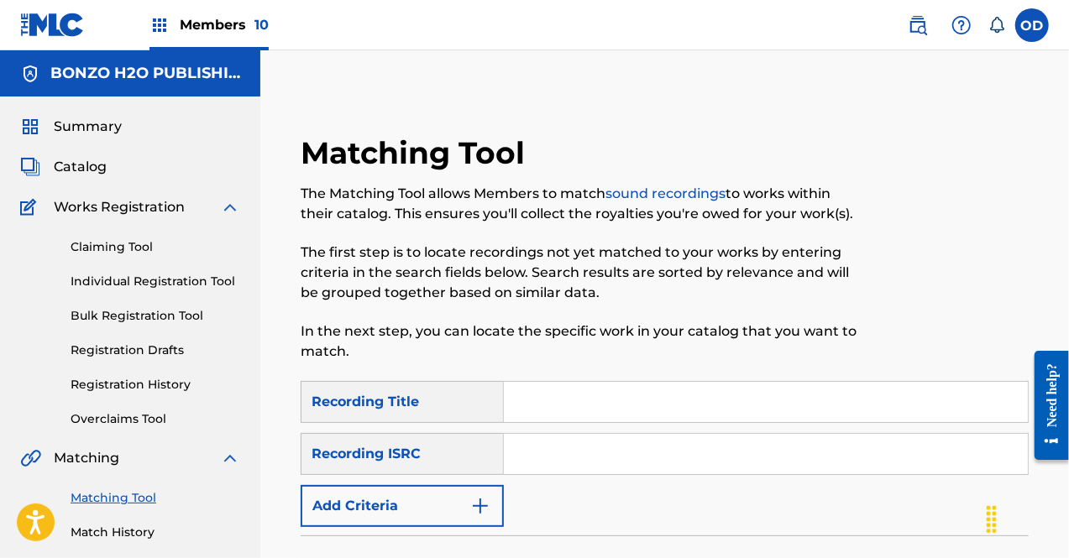
drag, startPoint x: 1387, startPoint y: 0, endPoint x: 222, endPoint y: 30, distance: 1164.7
click at [222, 30] on span "Members 10" at bounding box center [224, 24] width 89 height 19
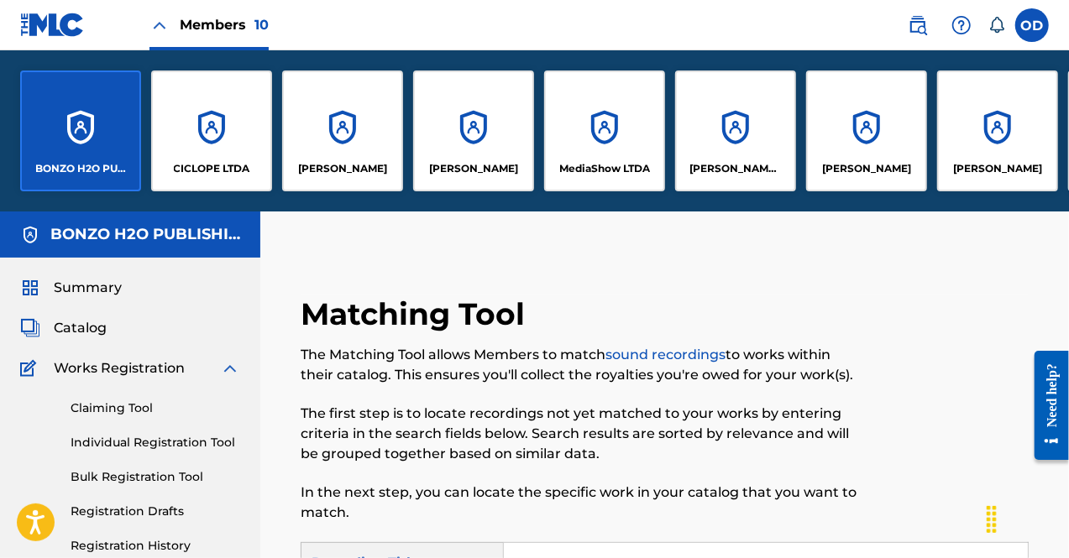
click at [118, 152] on div "BONZO H2O PUBLISHING" at bounding box center [80, 131] width 121 height 121
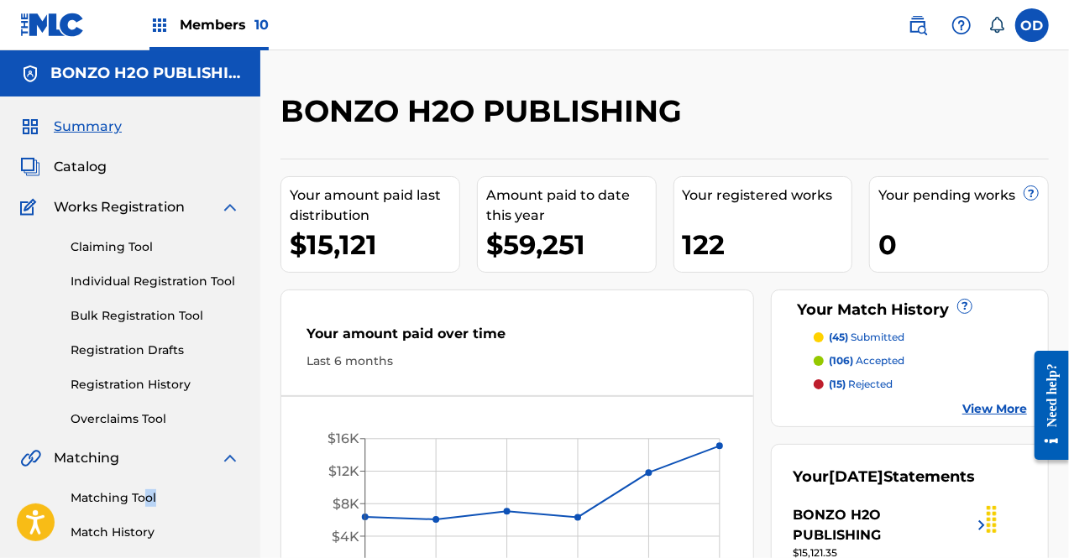
drag, startPoint x: 145, startPoint y: 508, endPoint x: 154, endPoint y: 500, distance: 11.3
click at [154, 500] on div "Matching Tool Match History" at bounding box center [130, 504] width 220 height 73
click at [154, 500] on link "Matching Tool" at bounding box center [156, 498] width 170 height 18
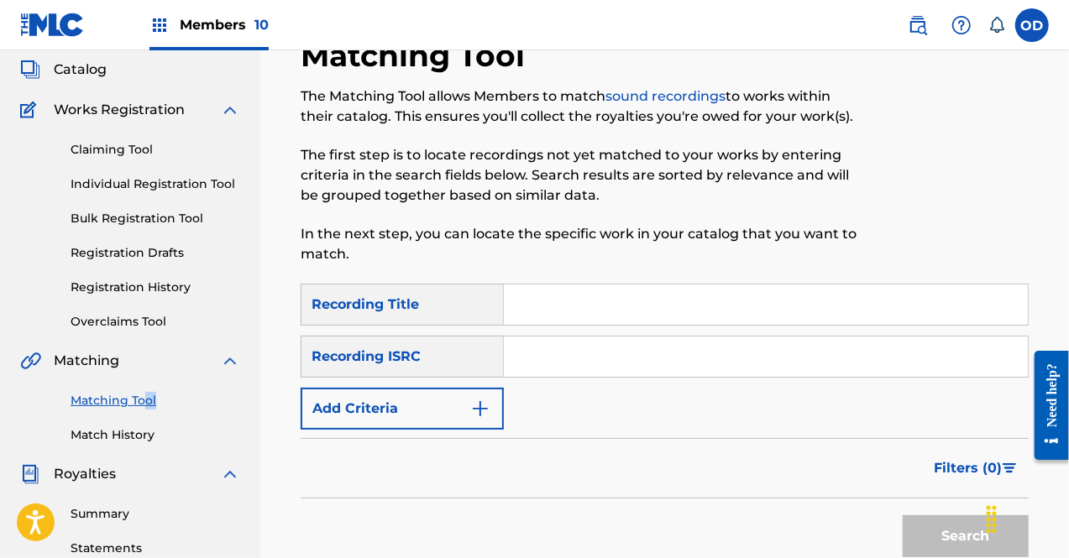
scroll to position [143, 0]
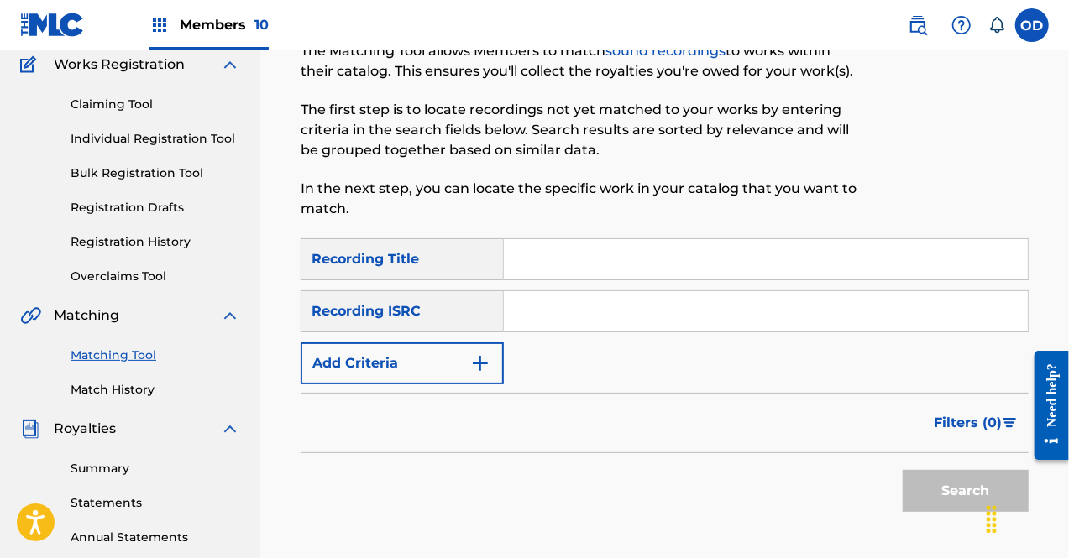
click at [557, 277] on input "Search Form" at bounding box center [766, 259] width 524 height 40
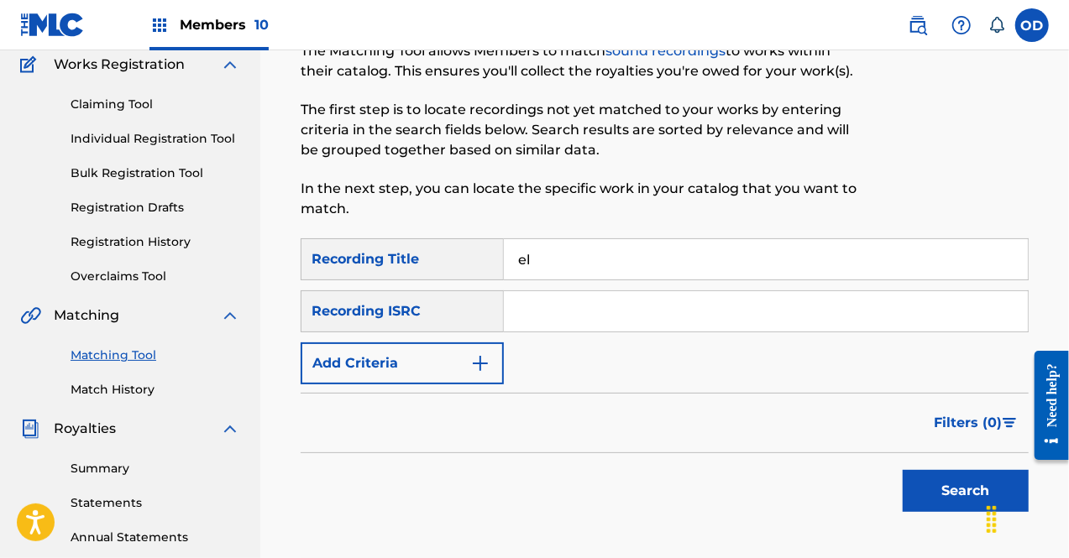
type input "e"
type input "obsesion"
click at [474, 370] on img "Search Form" at bounding box center [480, 363] width 20 height 20
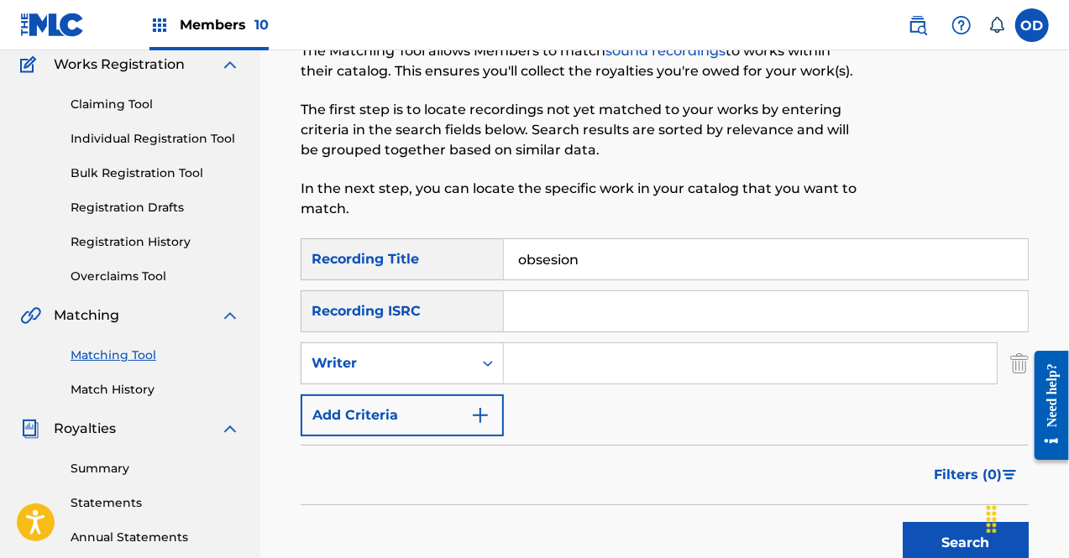
click at [544, 367] on input "Search Form" at bounding box center [750, 363] width 493 height 40
type input "[PERSON_NAME]"
click at [916, 525] on button "Search" at bounding box center [965, 543] width 126 height 42
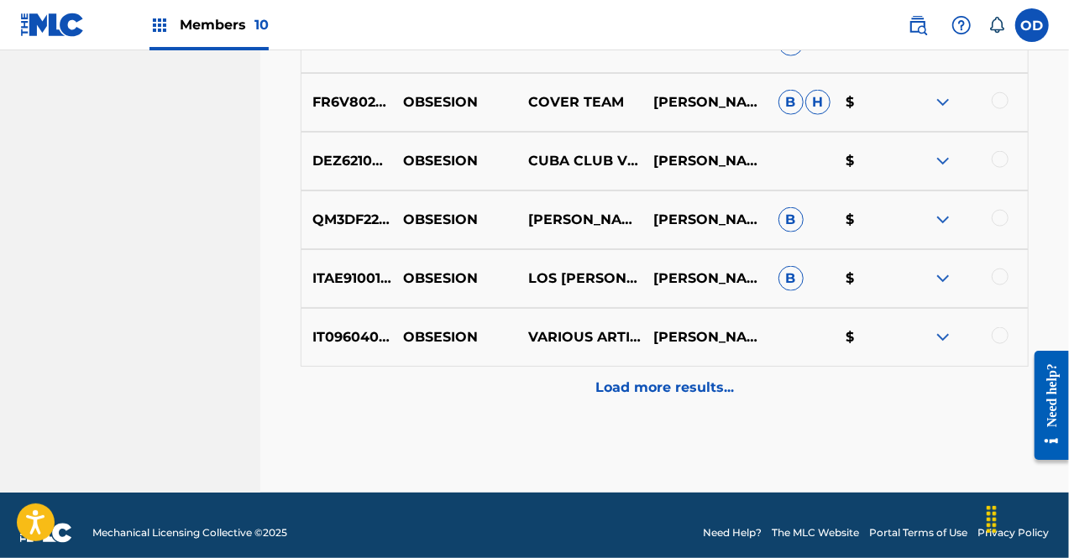
scroll to position [1012, 0]
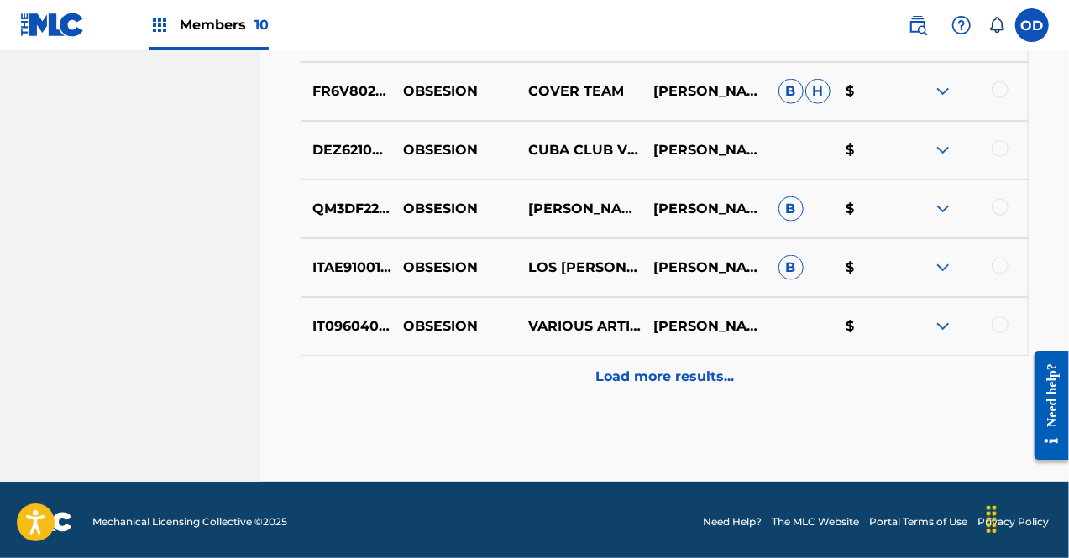
drag, startPoint x: 1073, startPoint y: 133, endPoint x: 37, endPoint y: 104, distance: 1036.3
click at [702, 374] on p "Load more results..." at bounding box center [664, 377] width 139 height 20
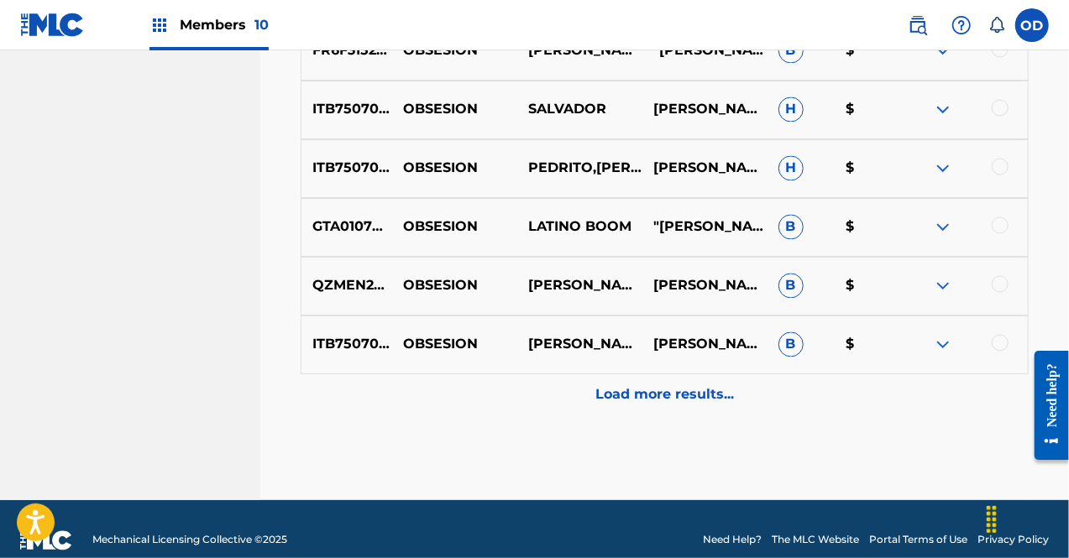
scroll to position [1603, 0]
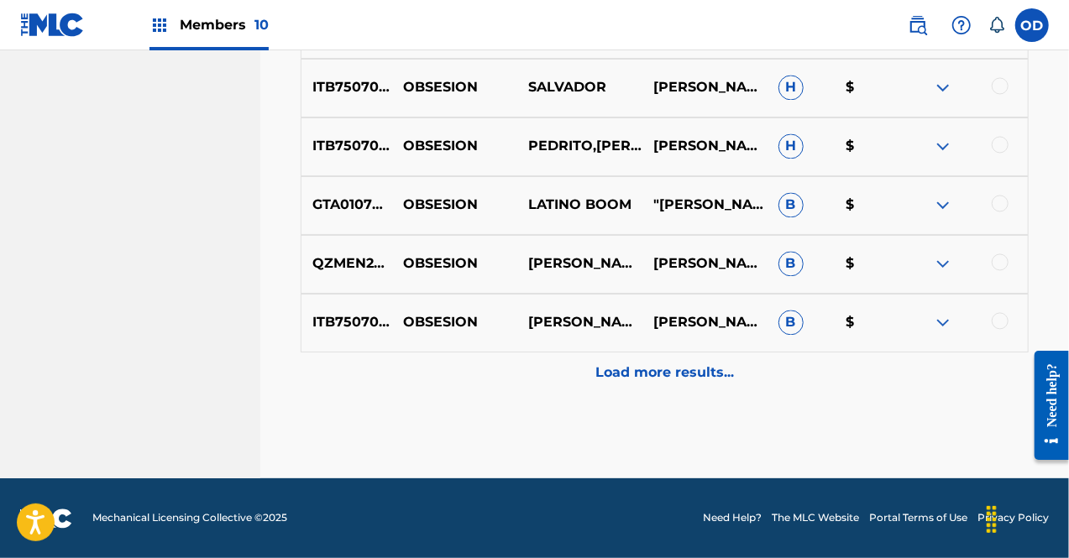
drag, startPoint x: 1071, startPoint y: 266, endPoint x: 17, endPoint y: 76, distance: 1071.3
click at [745, 380] on div "Load more results..." at bounding box center [665, 374] width 728 height 42
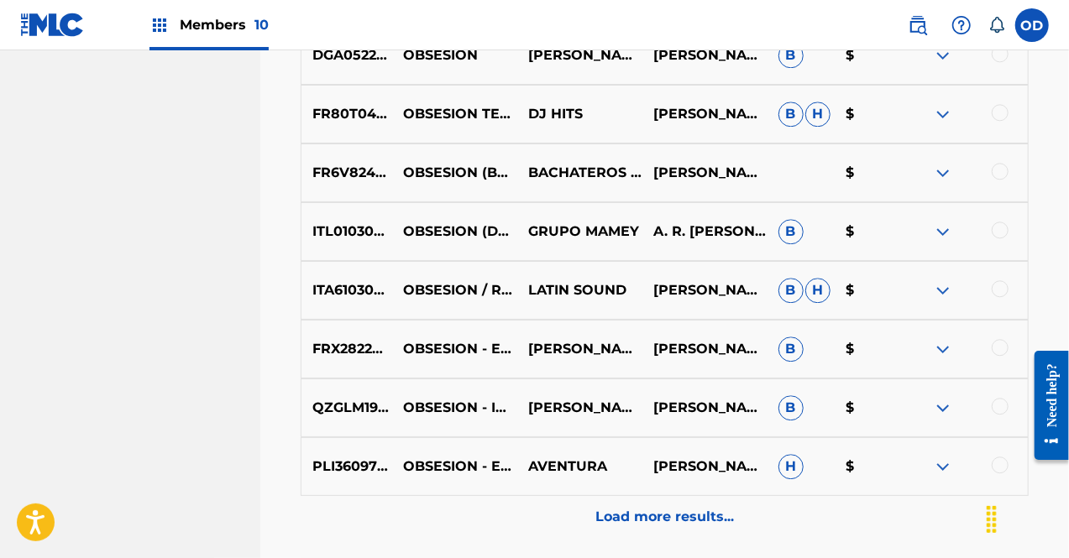
scroll to position [2166, 0]
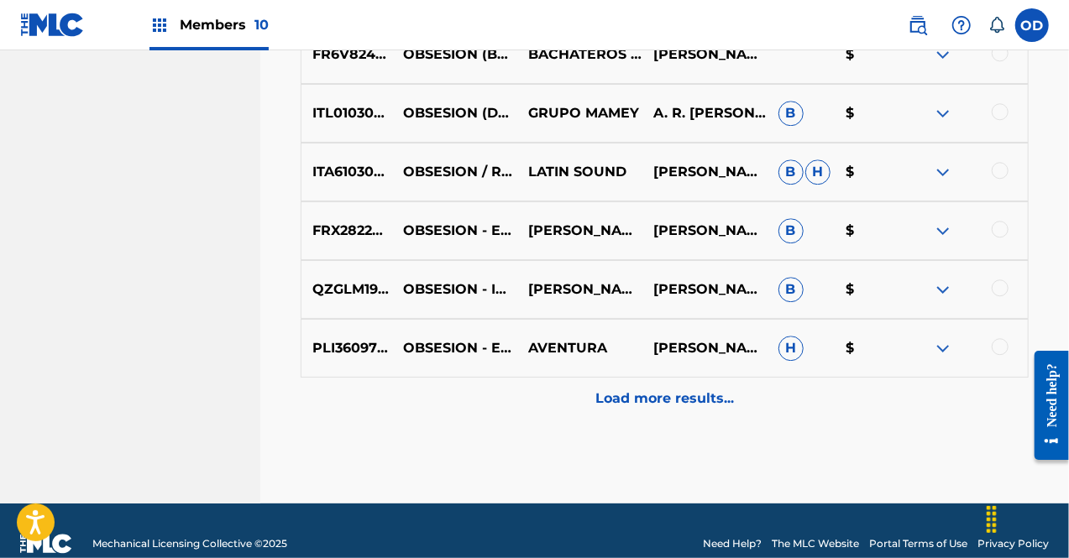
click at [711, 401] on p "Load more results..." at bounding box center [664, 399] width 139 height 20
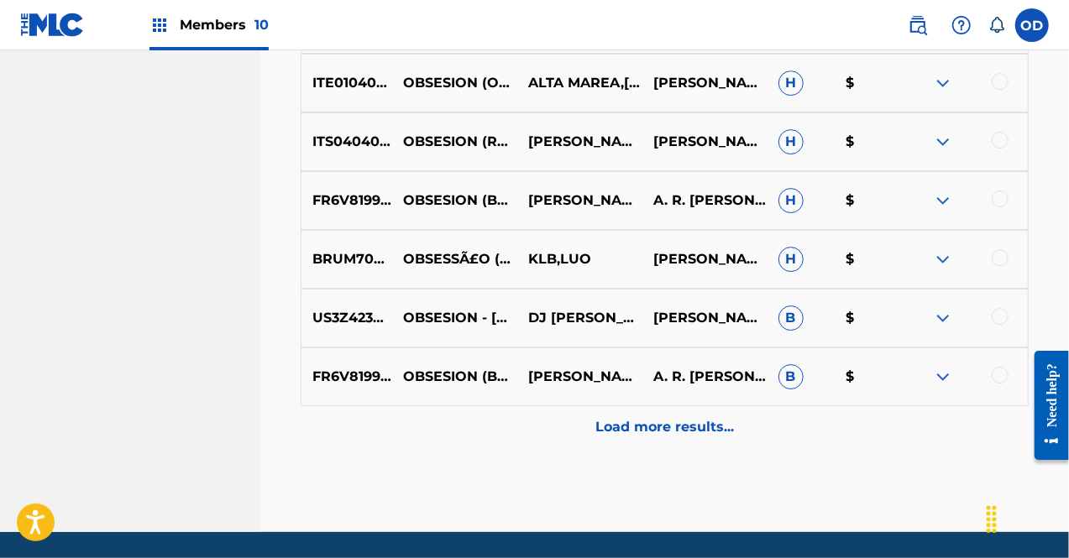
scroll to position [2742, 0]
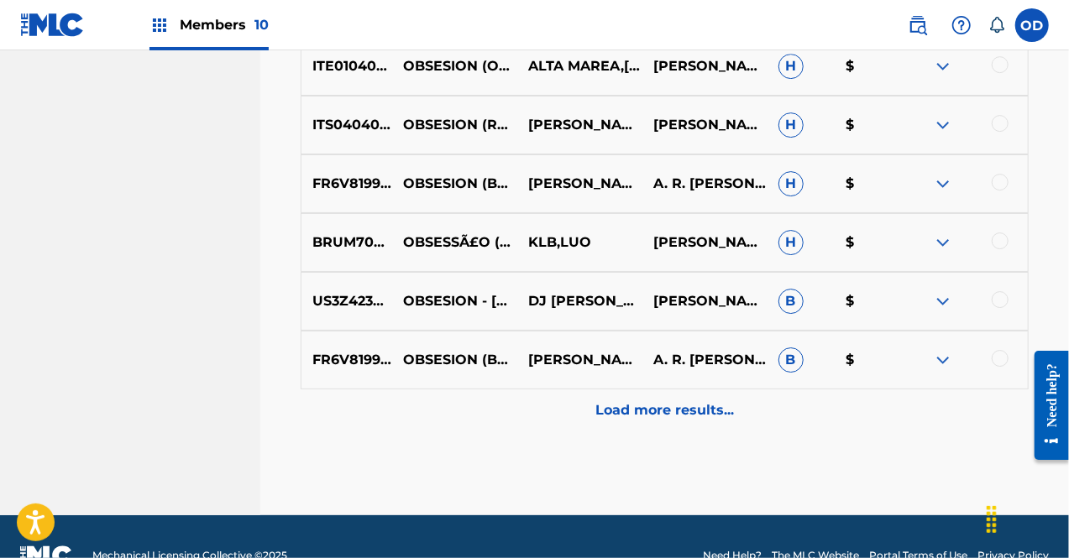
click at [677, 404] on p "Load more results..." at bounding box center [664, 410] width 139 height 20
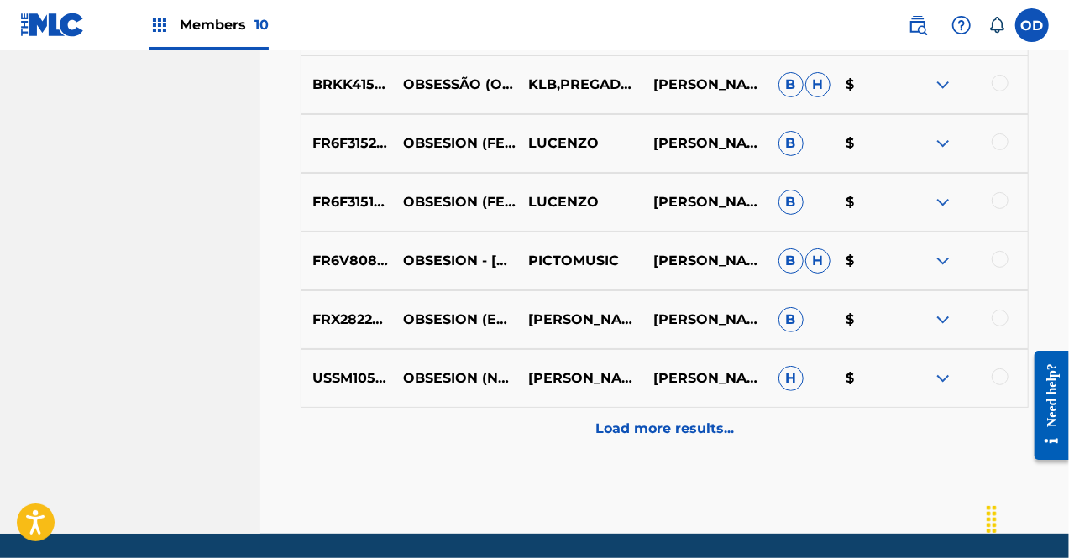
scroll to position [3366, 0]
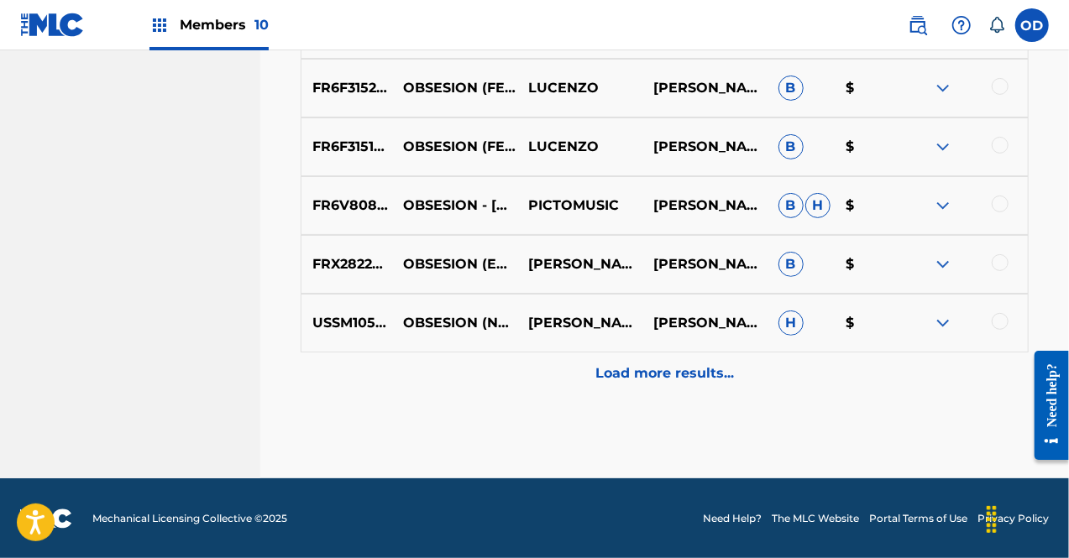
click at [665, 372] on p "Load more results..." at bounding box center [664, 373] width 139 height 20
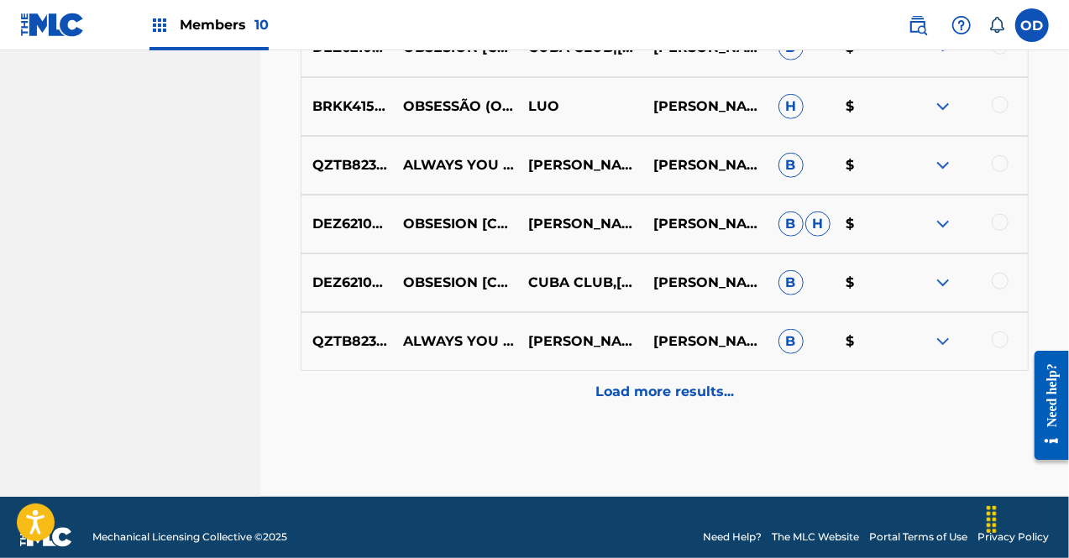
scroll to position [3954, 0]
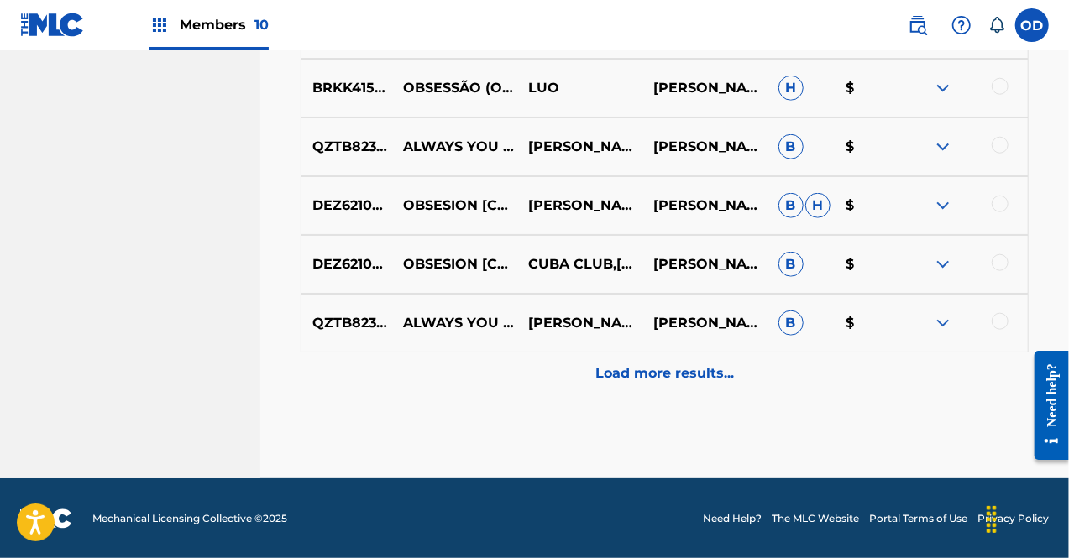
click at [669, 361] on div "Load more results..." at bounding box center [665, 374] width 728 height 42
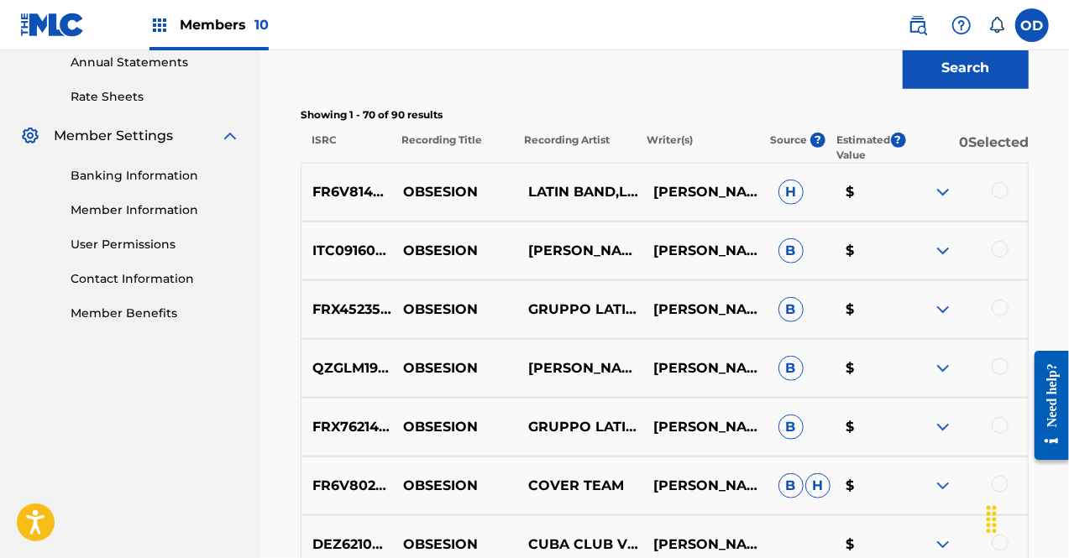
scroll to position [674, 0]
